Goal: Task Accomplishment & Management: Use online tool/utility

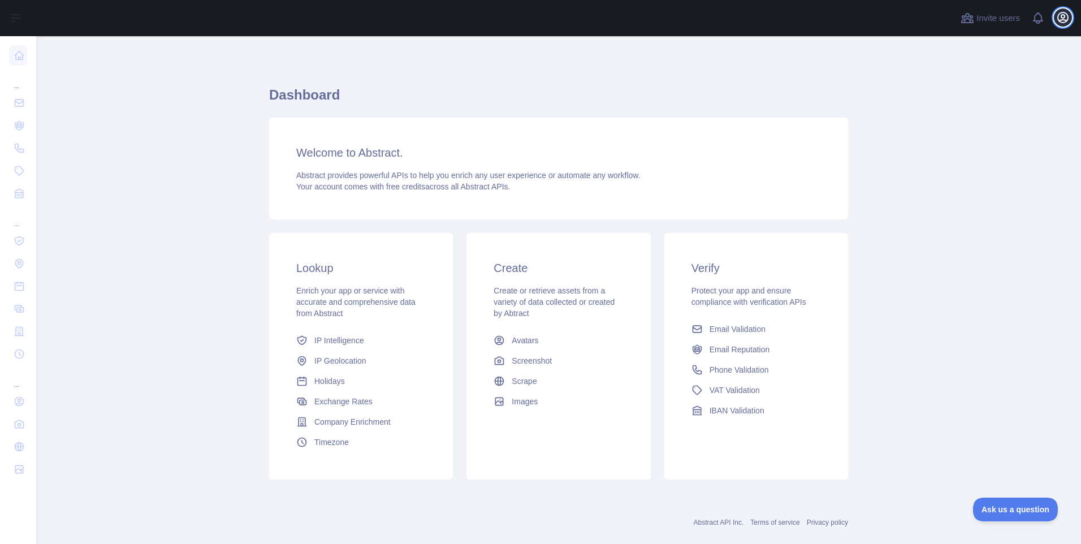
click at [1064, 17] on icon "button" at bounding box center [1063, 17] width 10 height 10
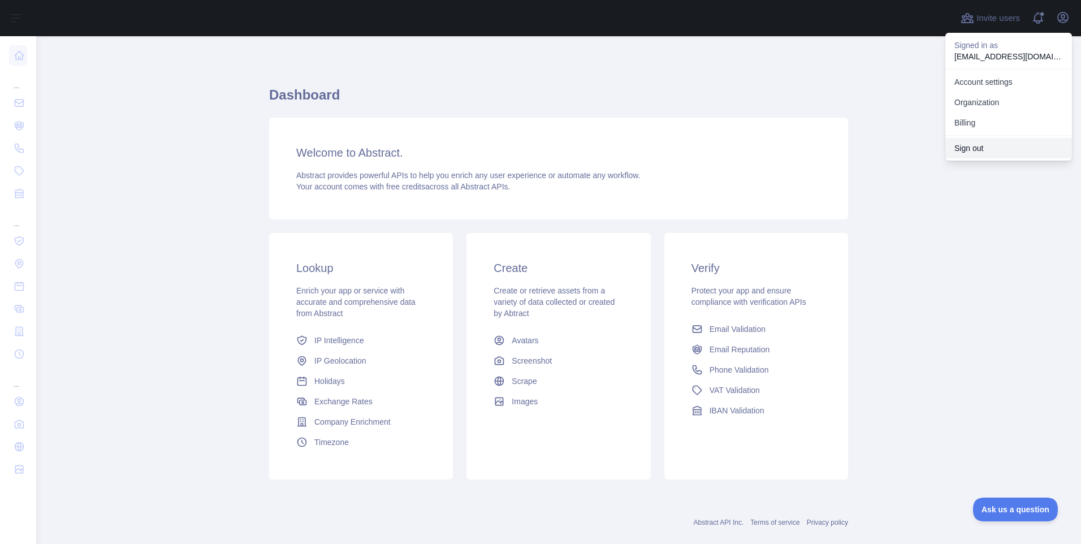
click at [972, 145] on button "Sign out" at bounding box center [1008, 148] width 127 height 20
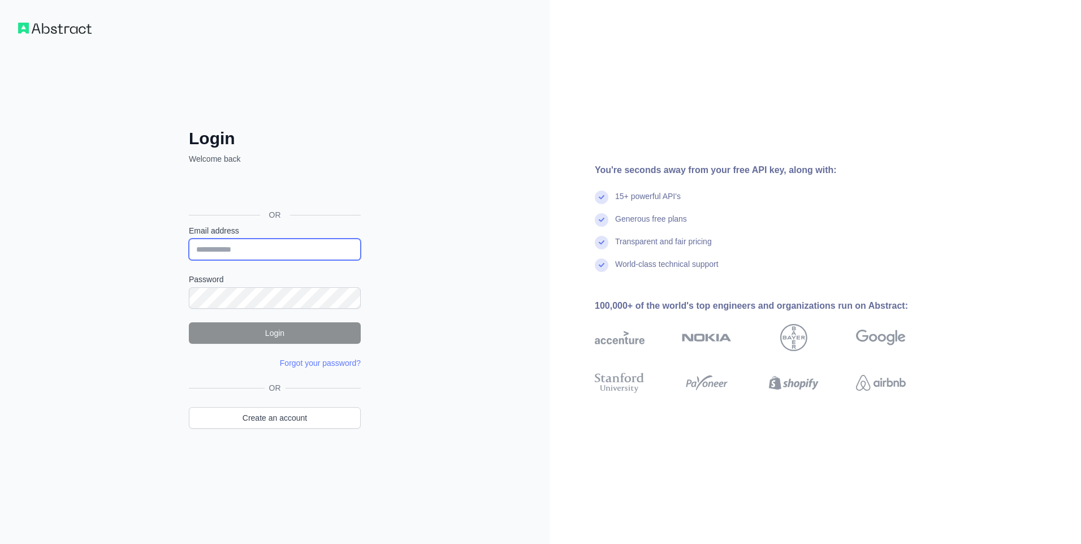
click at [295, 243] on input "Email address" at bounding box center [275, 249] width 172 height 21
paste input "**********"
type input "**********"
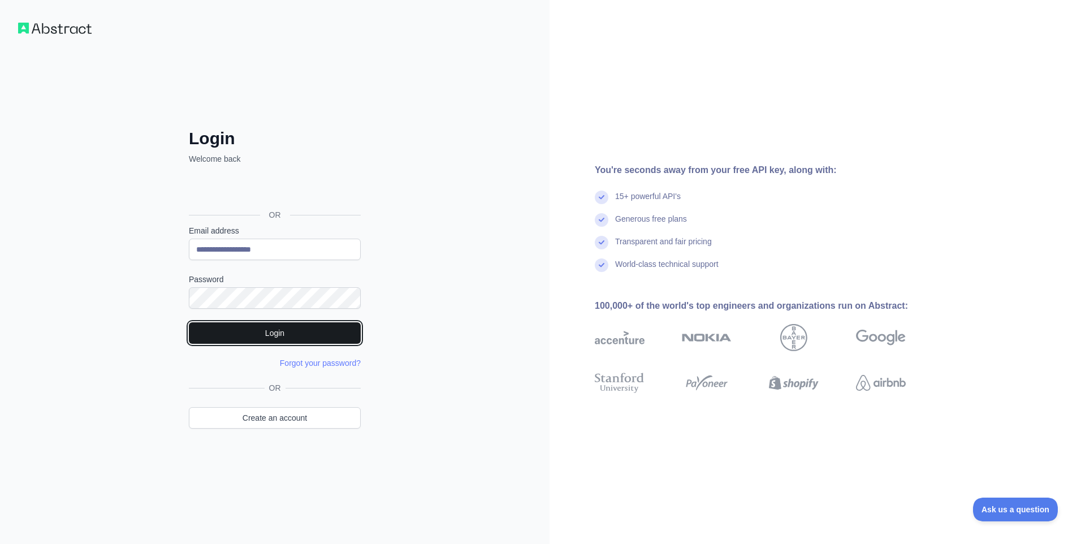
click at [250, 336] on button "Login" at bounding box center [275, 332] width 172 height 21
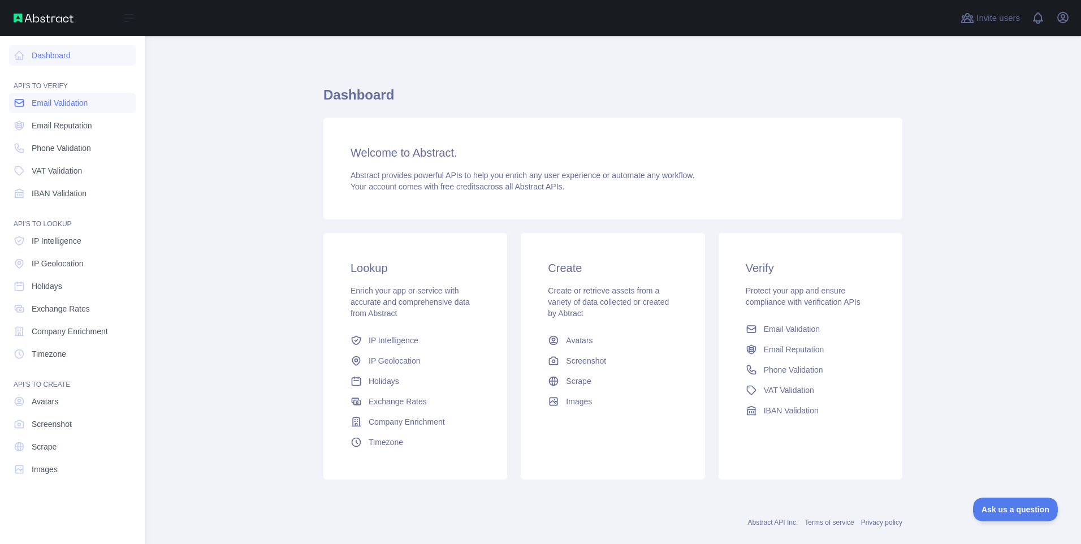
click at [55, 101] on span "Email Validation" at bounding box center [60, 102] width 56 height 11
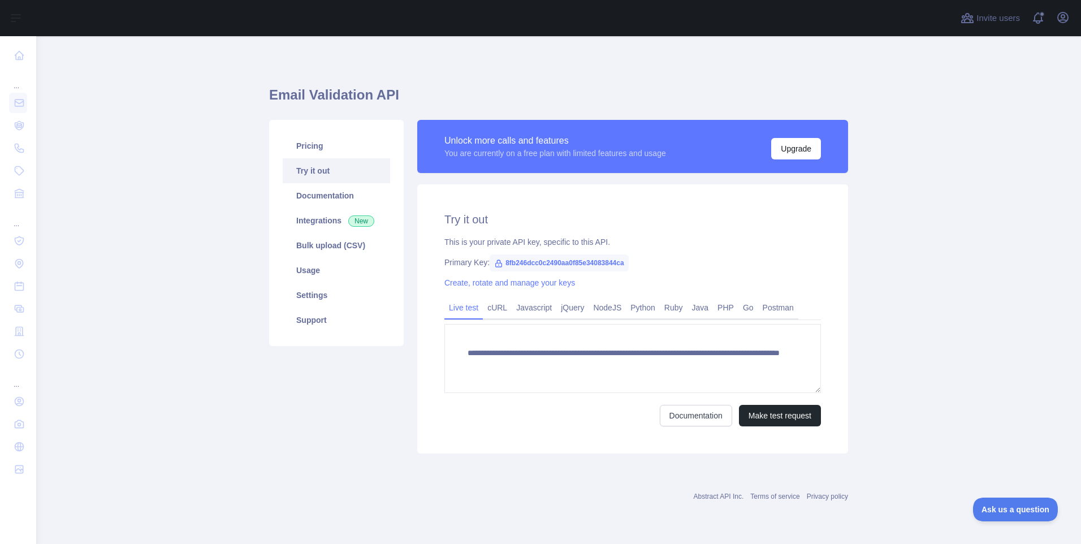
click at [506, 261] on span "8fb246dcc0c2490aa0f85e34083844ca" at bounding box center [559, 262] width 139 height 17
click at [507, 261] on span "8fb246dcc0c2490aa0f85e34083844ca" at bounding box center [559, 262] width 139 height 17
drag, startPoint x: 502, startPoint y: 261, endPoint x: 623, endPoint y: 261, distance: 121.0
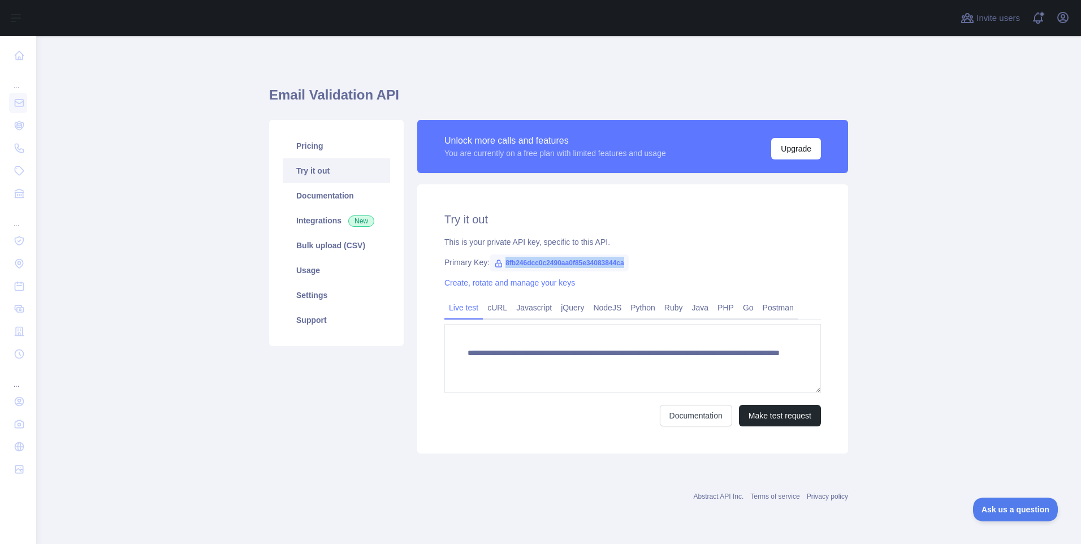
click at [623, 261] on span "8fb246dcc0c2490aa0f85e34083844ca" at bounding box center [559, 262] width 139 height 17
copy span "8fb246dcc0c2490aa0f85e34083844ca"
